Goal: Check status: Check status

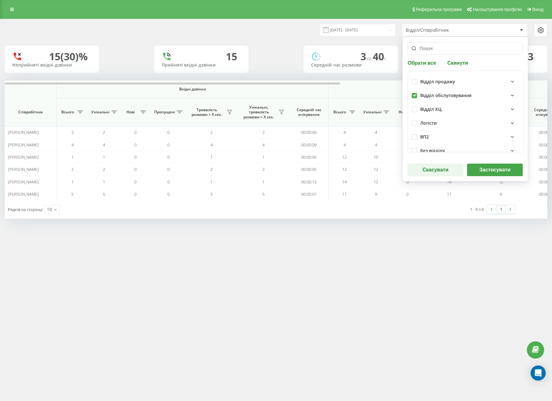
click at [491, 168] on button "Застосувати" at bounding box center [495, 170] width 56 height 13
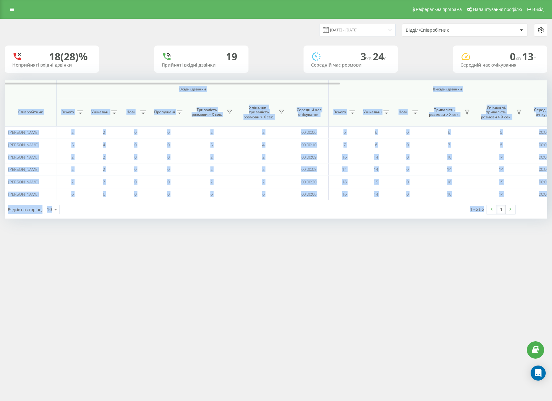
drag, startPoint x: 21, startPoint y: 95, endPoint x: 523, endPoint y: 235, distance: 521.2
click at [523, 235] on div "Реферальна програма Налаштування профілю Вихід [DATE] - [DATE] Відділ/Співробіт…" at bounding box center [276, 200] width 552 height 401
copy div "Loremi dolorsi Ametcon adipisc Eli seddoei Temporincidi Utlabo Etdolorem Aliq E…"
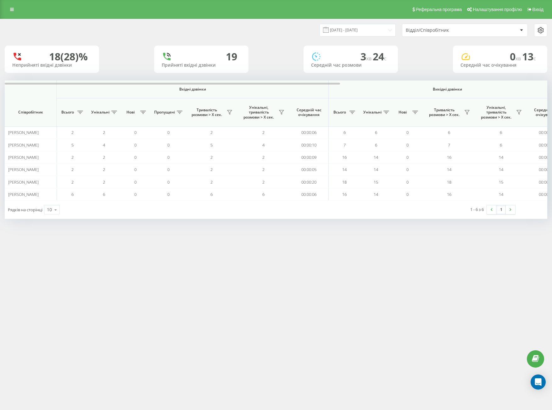
click at [449, 36] on div "Відділ/Співробітник" at bounding box center [464, 30] width 125 height 13
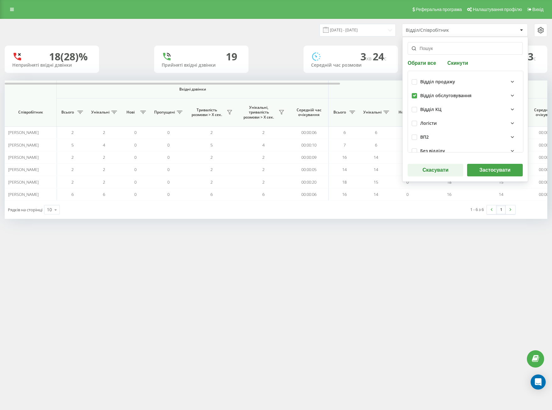
click at [487, 168] on button "Застосувати" at bounding box center [495, 170] width 56 height 13
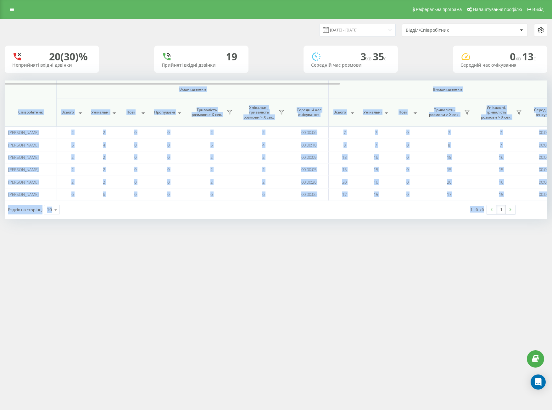
drag, startPoint x: 35, startPoint y: 90, endPoint x: 503, endPoint y: 229, distance: 488.7
click at [513, 236] on div "Реферальна програма Налаштування профілю Вихід [DATE] - [DATE] Відділ/Співробіт…" at bounding box center [276, 205] width 552 height 410
copy div "Loremi dolorsi Ametcon adipisc Eli seddoei Temporincidi Utlabo Etdolorem Aliq E…"
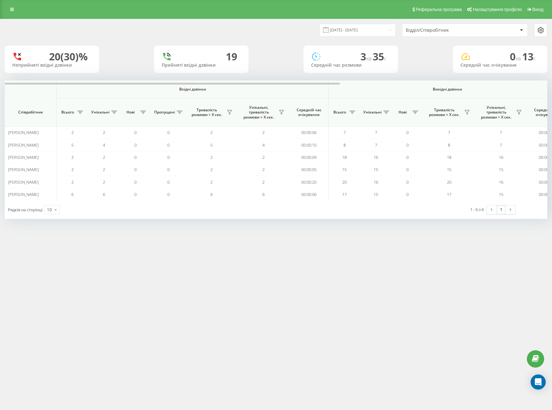
click at [422, 29] on div "Відділ/Співробітник" at bounding box center [442, 30] width 75 height 5
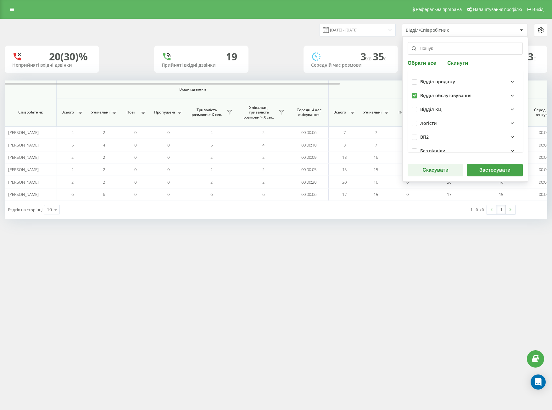
click at [491, 169] on button "Застосувати" at bounding box center [495, 170] width 56 height 13
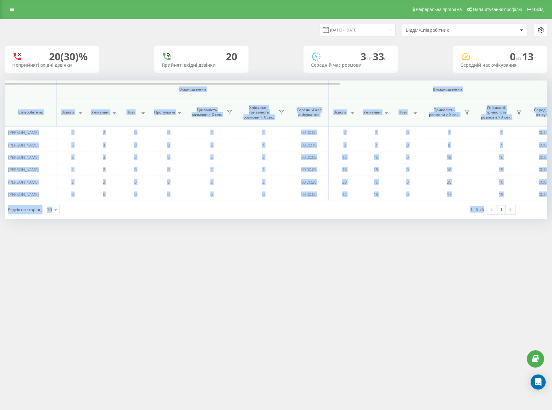
drag, startPoint x: 33, startPoint y: 92, endPoint x: 499, endPoint y: 228, distance: 484.7
click at [499, 228] on div "[DATE] - [DATE] Відділ/Співробітник 20 (30)% Неприйняті вхідні дзвінки 20 Прийн…" at bounding box center [276, 125] width 552 height 212
copy div "Loremi dolorsi Ametcon adipisc Eli seddoei Temporincidi Utlabo Etdolorem Aliq E…"
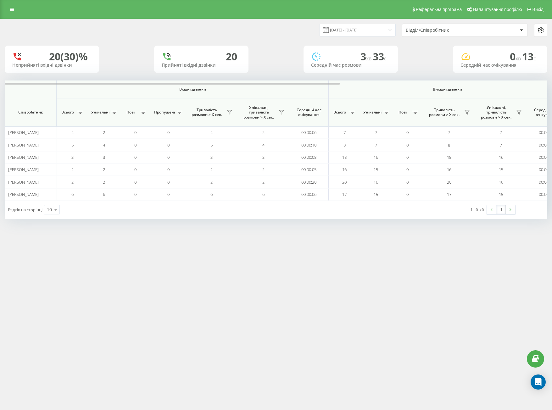
click at [480, 31] on div "Відділ/Співробітник" at bounding box center [442, 30] width 75 height 5
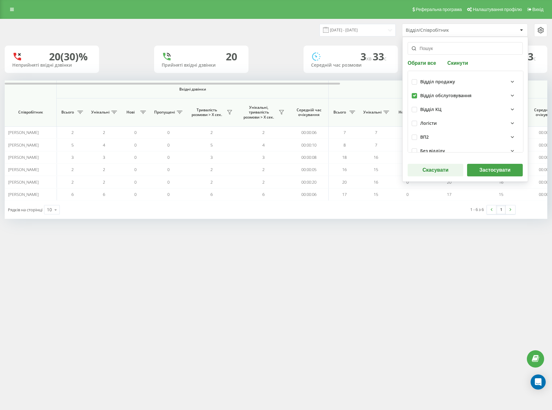
drag, startPoint x: 492, startPoint y: 170, endPoint x: 111, endPoint y: 137, distance: 382.7
click at [491, 170] on button "Застосувати" at bounding box center [495, 170] width 56 height 13
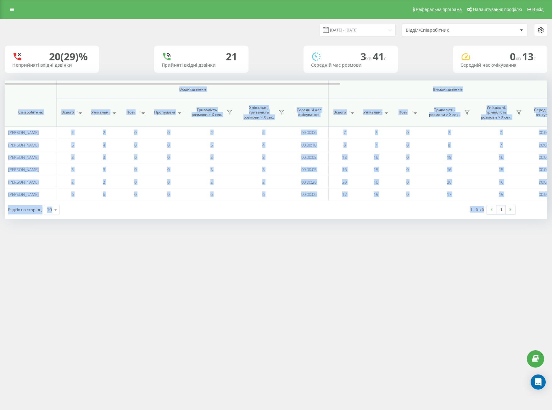
drag, startPoint x: 24, startPoint y: 97, endPoint x: 474, endPoint y: 245, distance: 473.4
click at [474, 245] on div "Реферальна програма Налаштування профілю Вихід [DATE] - [DATE] Відділ/Співробіт…" at bounding box center [276, 205] width 552 height 410
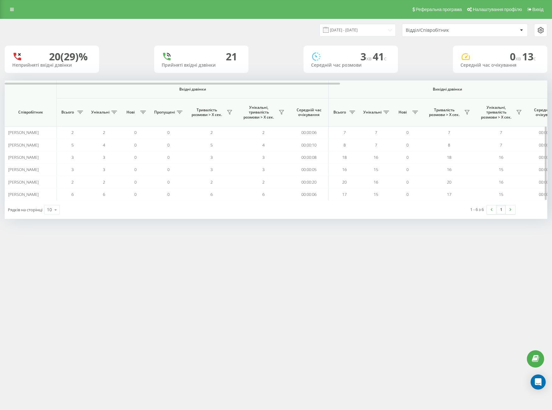
drag, startPoint x: 474, startPoint y: 213, endPoint x: 42, endPoint y: 101, distance: 446.1
click at [42, 101] on th "Співробітник" at bounding box center [31, 112] width 52 height 28
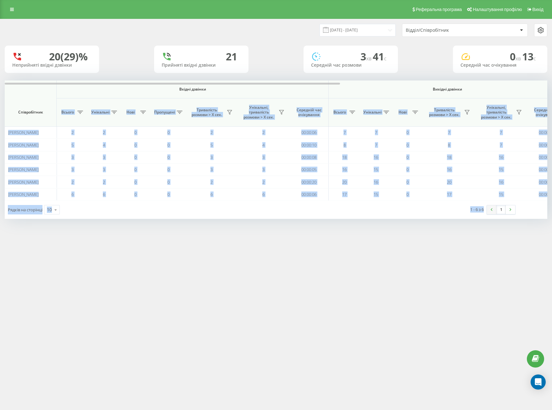
drag, startPoint x: 42, startPoint y: 101, endPoint x: 492, endPoint y: 211, distance: 462.7
click at [491, 213] on div "Вхідні дзвінки Вихідні дзвінки Всі дзвінки Співробітник Всього Унікальні Нові П…" at bounding box center [276, 149] width 542 height 138
copy div "Loremipsumdo Sitame Consectet Adip Elitseddo Eiusmodtem incidid > U lab. Etdolo…"
